Goal: Task Accomplishment & Management: Manage account settings

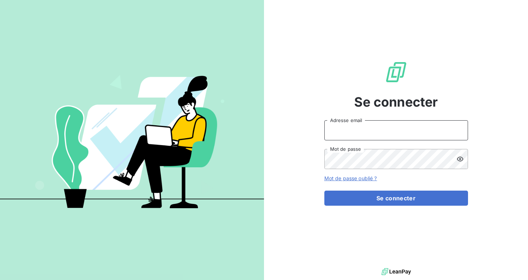
type input "[EMAIL_ADDRESS][DOMAIN_NAME]"
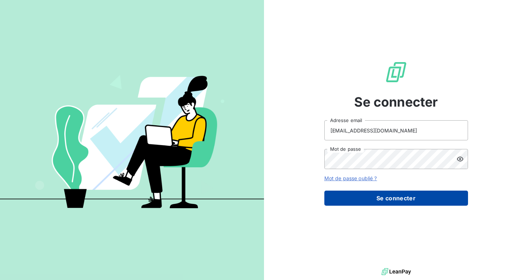
click at [381, 198] on button "Se connecter" at bounding box center [396, 198] width 144 height 15
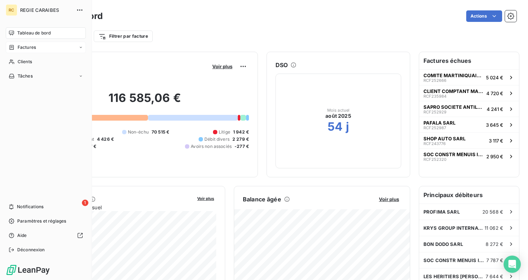
click at [33, 47] on span "Factures" at bounding box center [27, 47] width 18 height 6
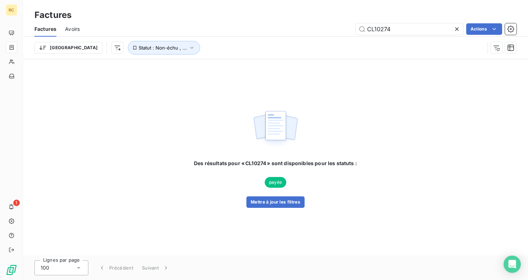
drag, startPoint x: 399, startPoint y: 31, endPoint x: 338, endPoint y: 28, distance: 61.8
click at [337, 28] on div "CL10274 Actions" at bounding box center [302, 28] width 428 height 11
type input "s"
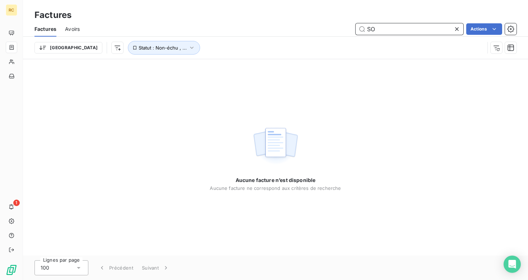
type input "S"
